Goal: Transaction & Acquisition: Purchase product/service

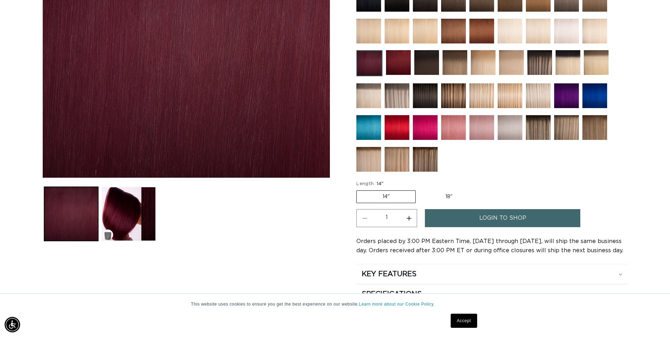
scroll to position [212, 0]
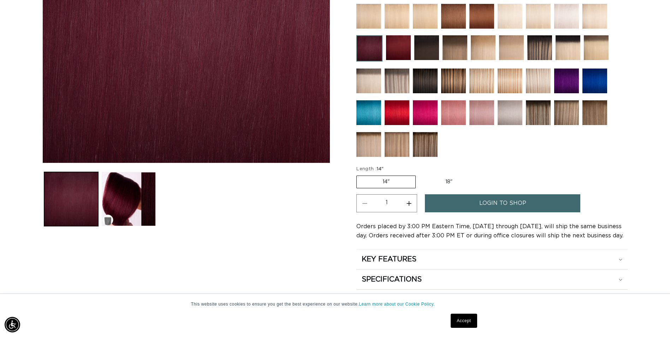
click at [464, 323] on link "Accept" at bounding box center [464, 321] width 26 height 14
click at [399, 182] on label "14" Variant sold out or unavailable" at bounding box center [386, 182] width 59 height 13
click at [359, 175] on input "14" Variant sold out or unavailable" at bounding box center [358, 174] width 0 height 0
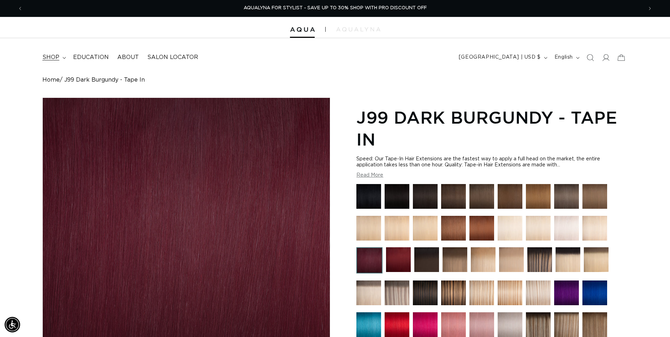
click at [51, 56] on span "shop" at bounding box center [50, 57] width 17 height 7
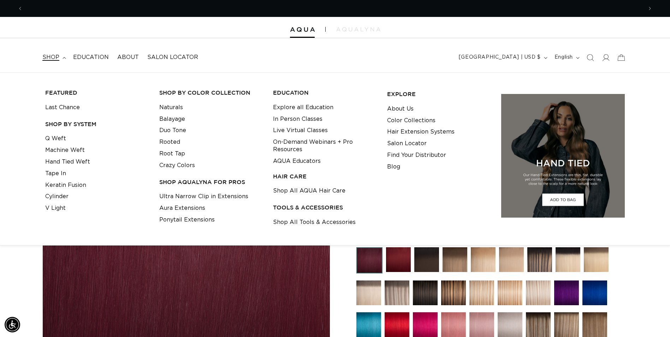
scroll to position [0, 620]
click at [54, 175] on link "Tape In" at bounding box center [55, 174] width 21 height 12
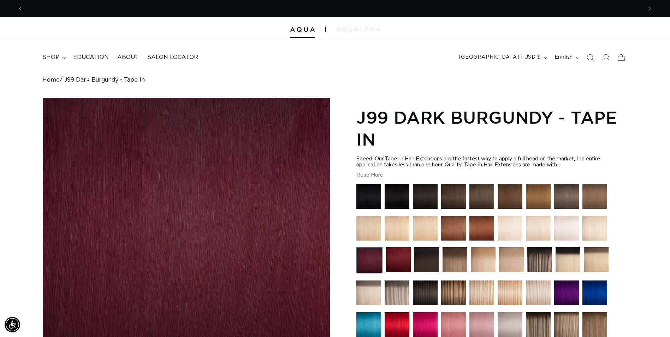
scroll to position [0, 1240]
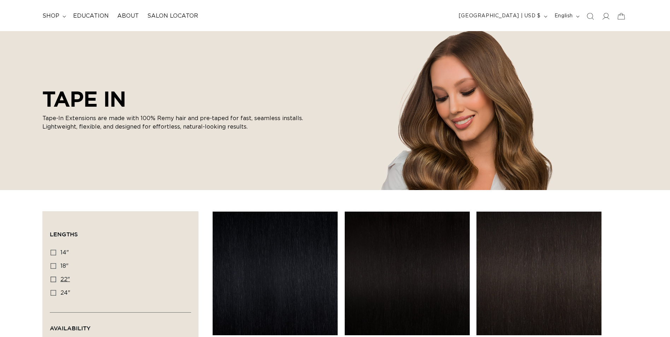
scroll to position [141, 0]
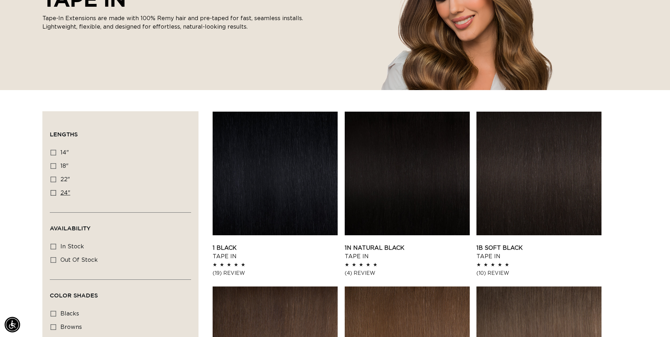
click at [53, 192] on icon at bounding box center [54, 193] width 6 height 6
click at [53, 192] on input "24" 24" (27 products)" at bounding box center [54, 193] width 6 height 6
checkbox input "true"
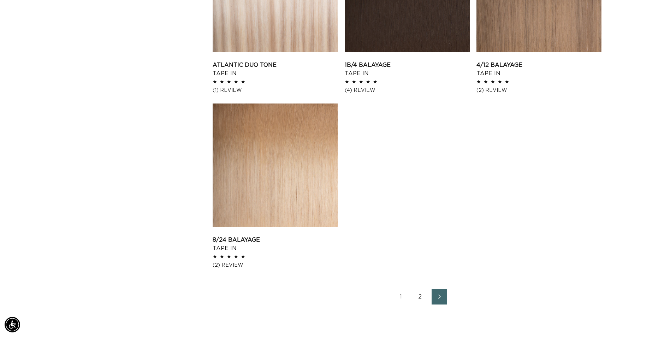
scroll to position [0, 620]
click at [445, 297] on link "Next page" at bounding box center [440, 297] width 16 height 16
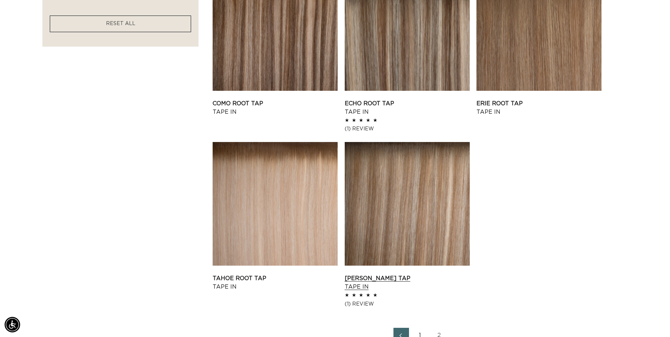
scroll to position [848, 0]
